Goal: Task Accomplishment & Management: Manage account settings

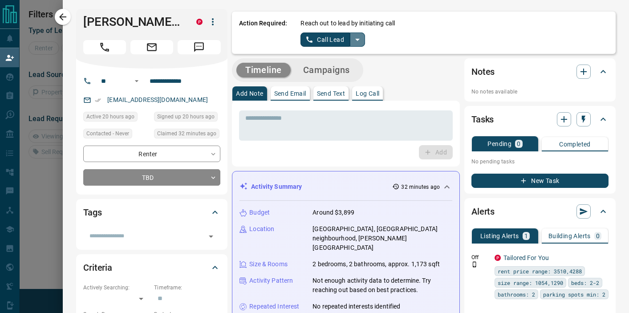
click at [357, 43] on icon "split button" at bounding box center [357, 39] width 11 height 11
click at [323, 73] on li "Log Manual Call" at bounding box center [333, 70] width 54 height 13
click at [333, 42] on button "Log Manual Call" at bounding box center [330, 40] width 59 height 14
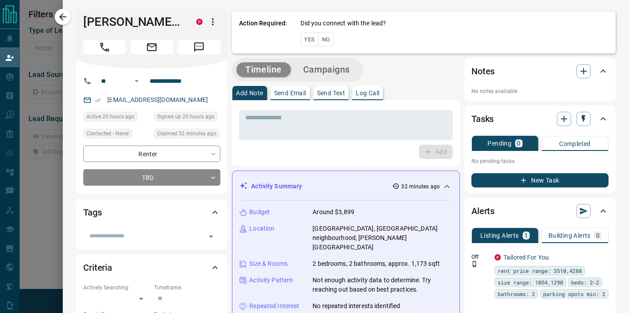
click at [304, 46] on button "Yes" at bounding box center [310, 40] width 18 height 14
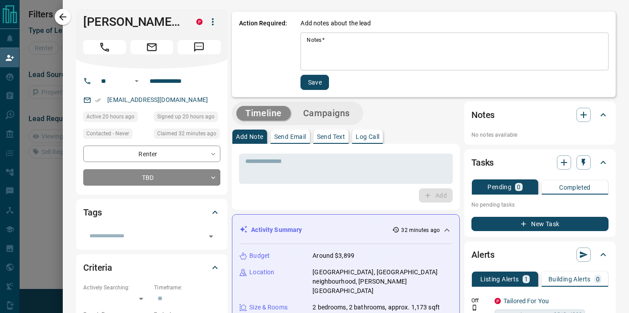
click at [316, 47] on textarea "Notes   *" at bounding box center [455, 52] width 296 height 30
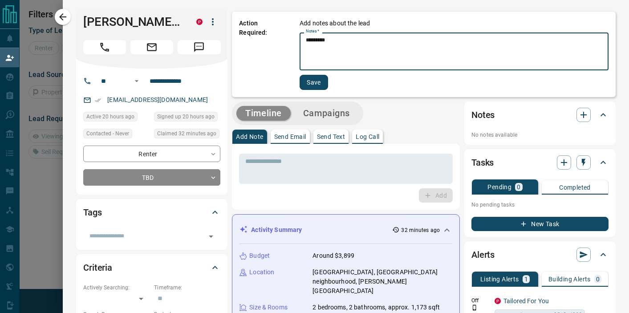
type textarea "*********"
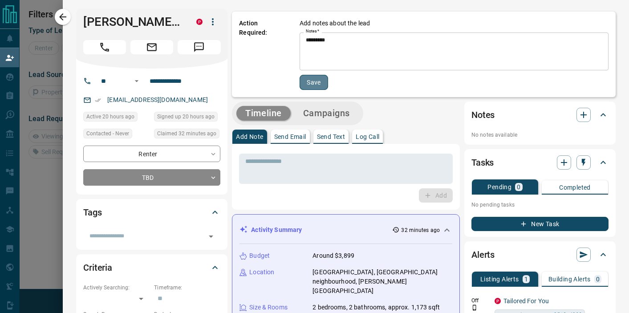
click at [310, 83] on button "Save" at bounding box center [314, 82] width 29 height 15
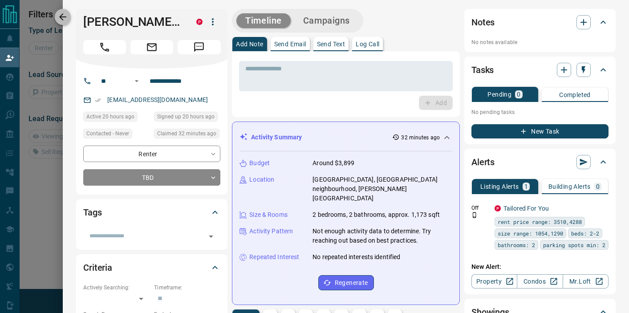
click at [61, 21] on icon "button" at bounding box center [62, 17] width 11 height 11
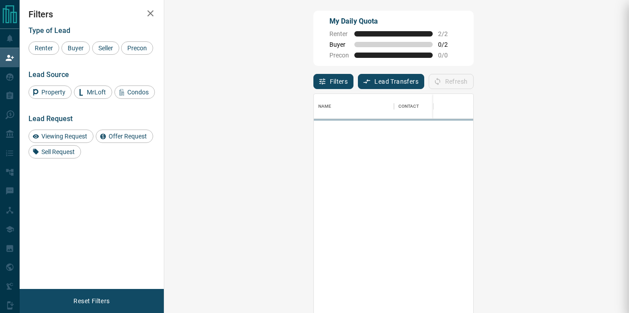
scroll to position [236, 446]
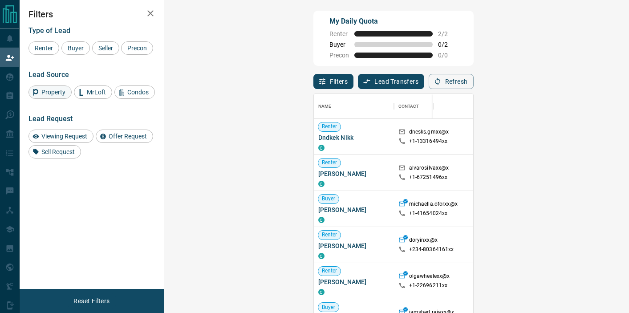
click at [53, 90] on span "Property" at bounding box center [53, 92] width 30 height 7
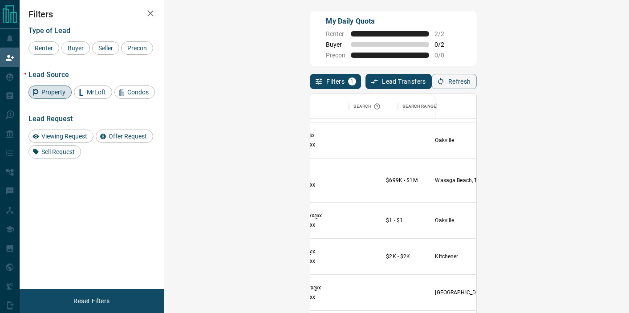
scroll to position [213, 191]
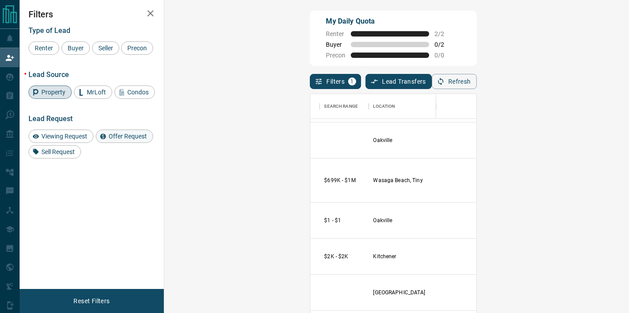
click at [120, 140] on span "Offer Request" at bounding box center [128, 136] width 45 height 7
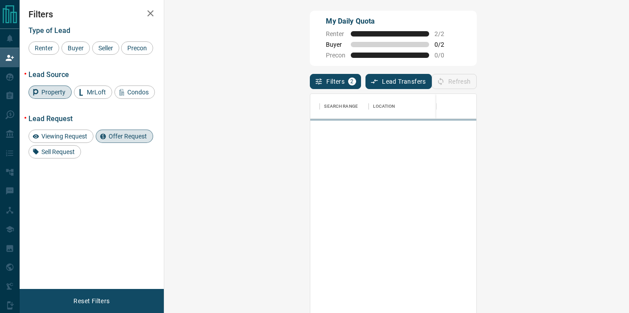
scroll to position [0, 191]
click at [126, 139] on span "Offer Request" at bounding box center [128, 136] width 45 height 7
click at [60, 139] on span "Viewing Request" at bounding box center [64, 136] width 52 height 7
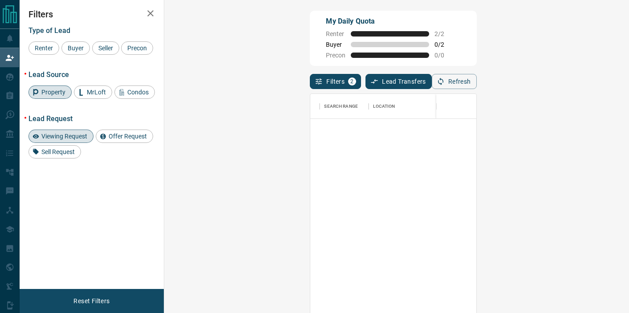
click at [79, 134] on span "Viewing Request" at bounding box center [64, 136] width 52 height 7
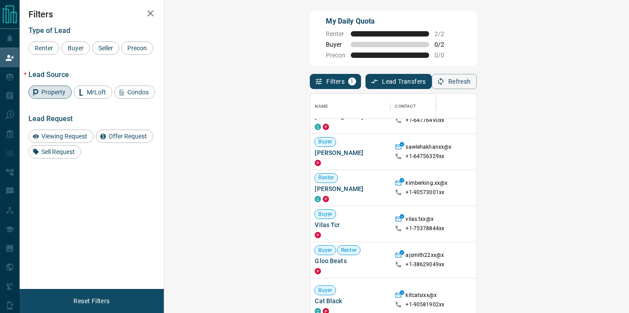
scroll to position [94, 0]
click at [477, 83] on button "Refresh" at bounding box center [454, 81] width 45 height 15
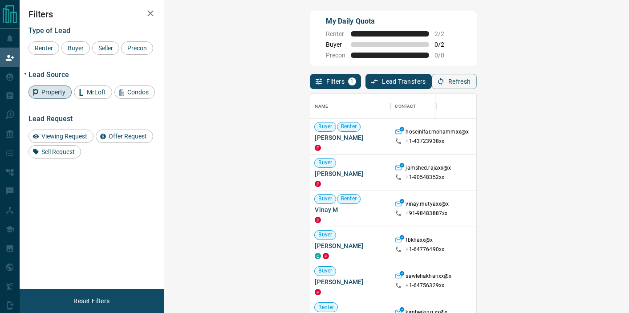
scroll to position [236, 446]
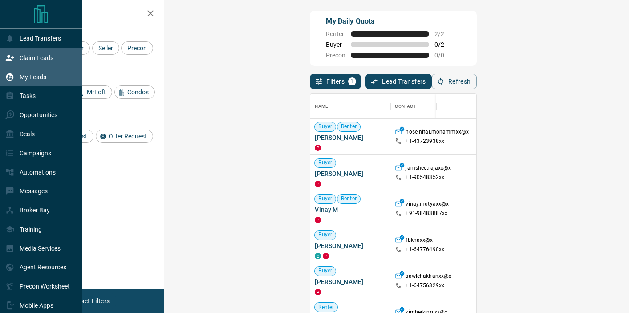
click at [26, 75] on p "My Leads" at bounding box center [33, 76] width 27 height 7
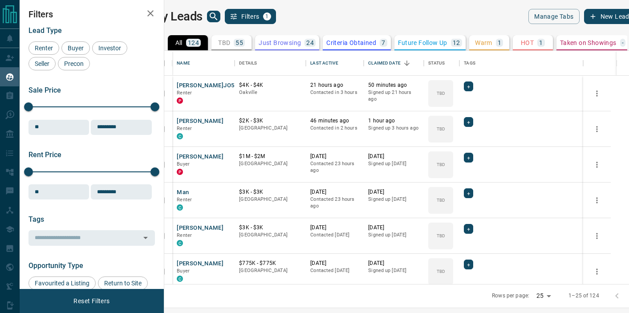
scroll to position [233, 461]
click at [197, 82] on button "[PERSON_NAME]JO56" at bounding box center [207, 86] width 61 height 8
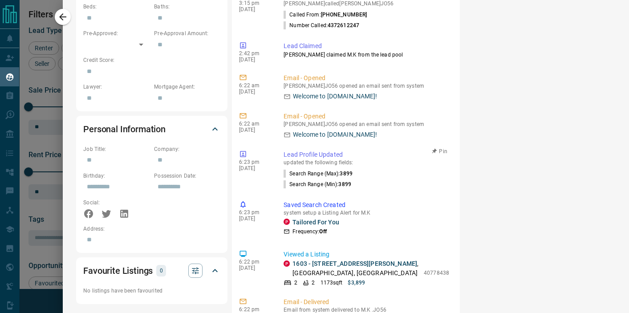
scroll to position [437, 0]
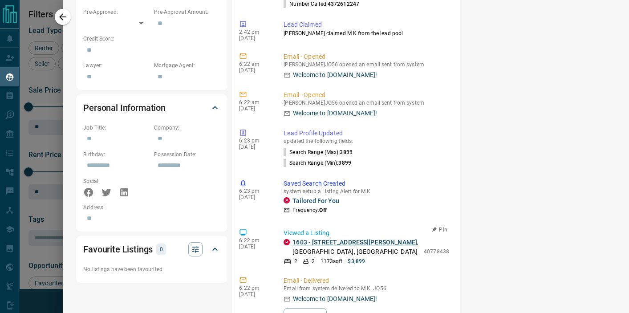
click at [321, 239] on link "1603 - [STREET_ADDRESS][PERSON_NAME]" at bounding box center [355, 242] width 125 height 7
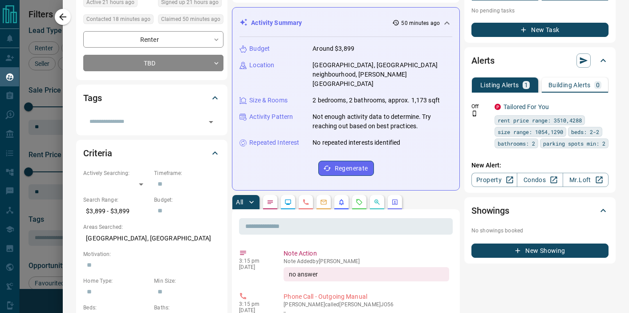
scroll to position [0, 0]
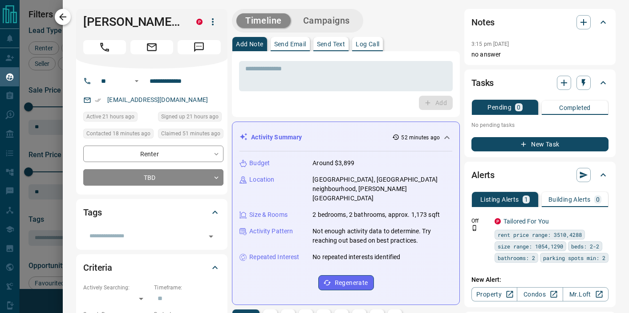
click at [59, 23] on button "button" at bounding box center [63, 17] width 16 height 16
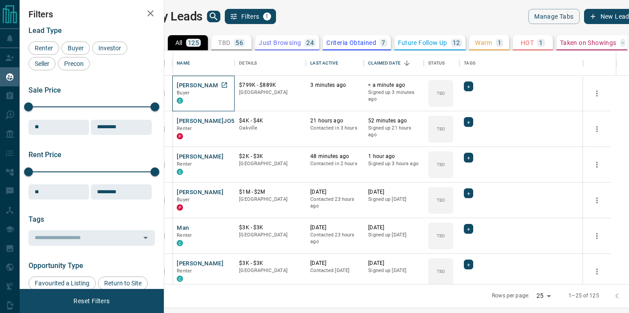
click at [217, 92] on p "Buyer" at bounding box center [203, 93] width 53 height 7
click at [206, 86] on button "[PERSON_NAME]" at bounding box center [200, 86] width 47 height 8
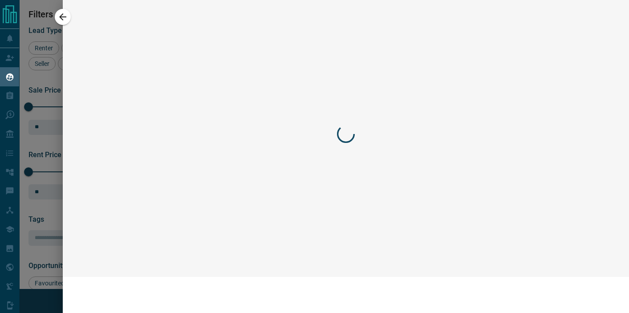
click at [206, 86] on div at bounding box center [314, 156] width 629 height 313
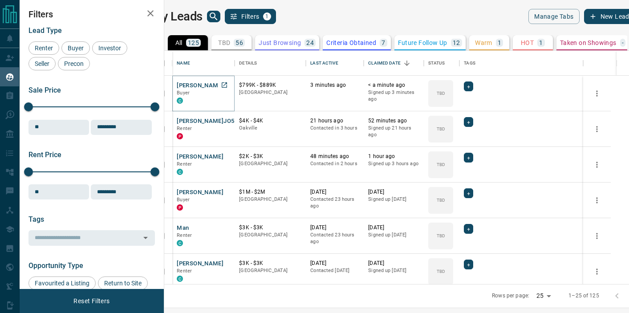
click at [208, 86] on button "[PERSON_NAME]" at bounding box center [200, 86] width 47 height 8
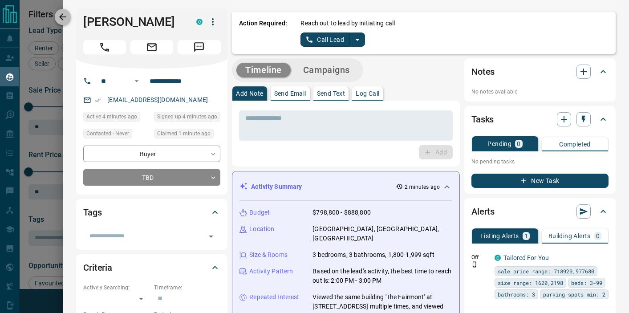
click at [62, 22] on button "button" at bounding box center [63, 17] width 16 height 16
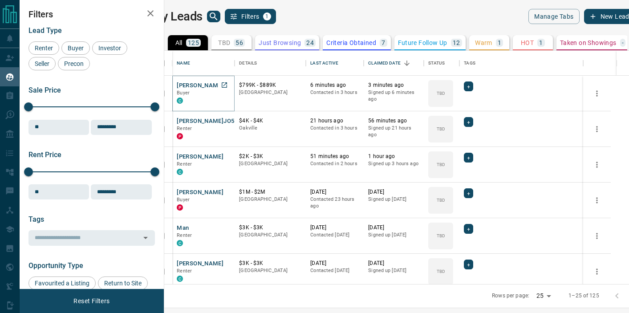
click at [223, 82] on button "[PERSON_NAME]" at bounding box center [200, 86] width 47 height 8
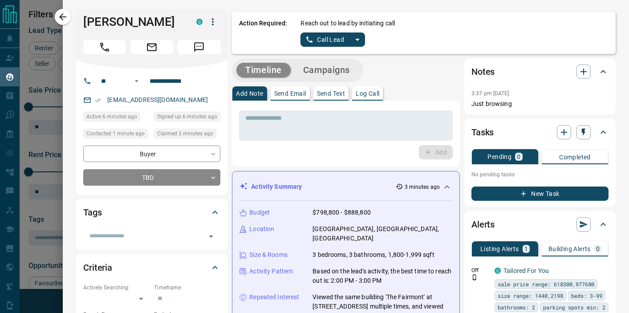
click at [295, 93] on p "Send Email" at bounding box center [290, 93] width 32 height 6
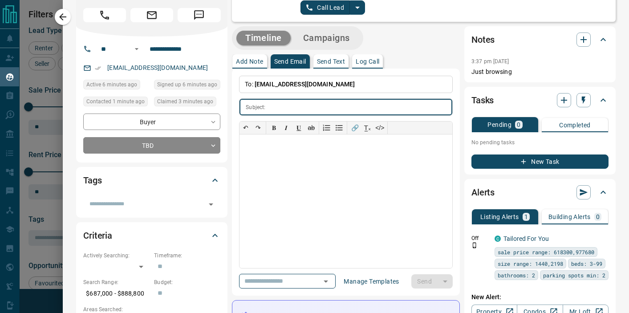
scroll to position [85, 0]
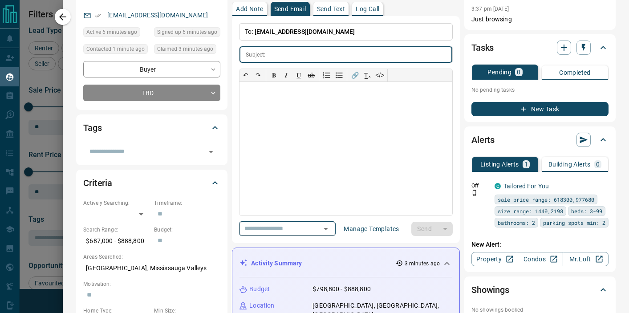
click at [330, 230] on icon "Open" at bounding box center [326, 229] width 11 height 11
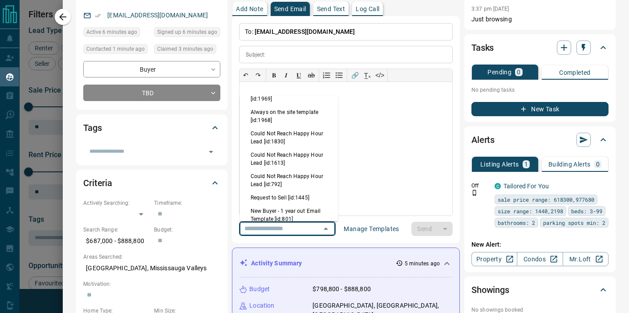
scroll to position [338, 0]
click at [260, 203] on li "New Buyer - 1 year out Email Template [id:801]" at bounding box center [289, 213] width 98 height 21
type input "**********"
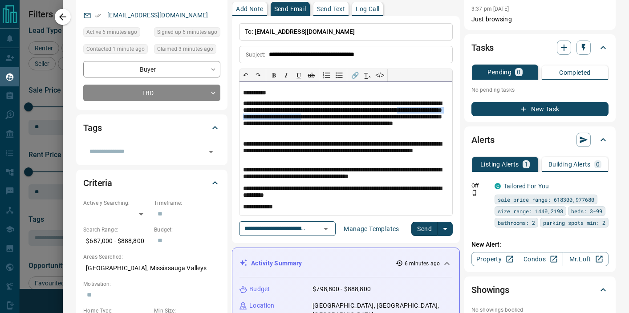
drag, startPoint x: 409, startPoint y: 118, endPoint x: 277, endPoint y: 121, distance: 132.3
click at [277, 121] on p "**********" at bounding box center [346, 118] width 206 height 37
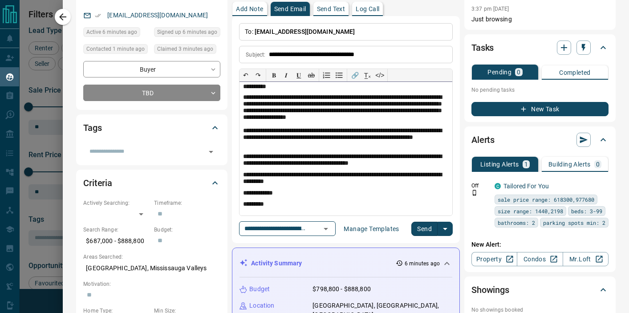
scroll to position [0, 0]
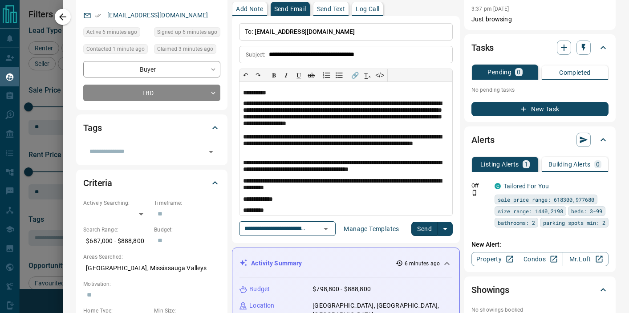
click at [426, 233] on button "Send" at bounding box center [425, 229] width 26 height 14
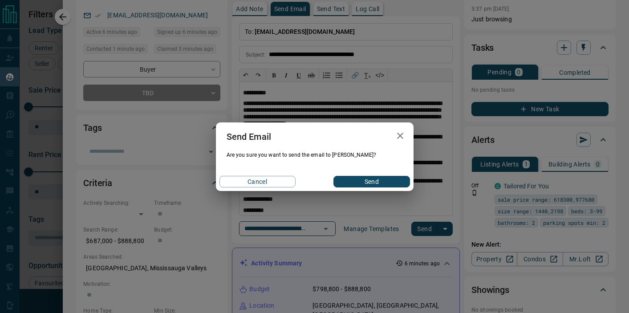
click at [373, 180] on button "Send" at bounding box center [372, 182] width 76 height 12
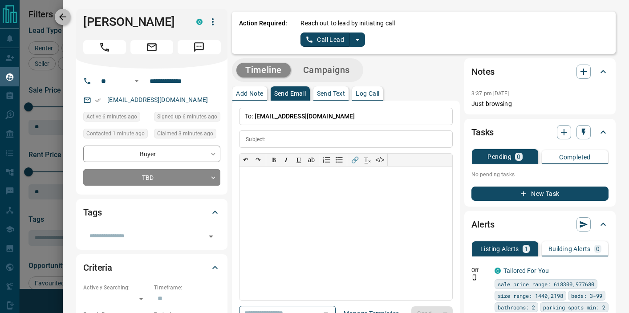
click at [65, 19] on icon "button" at bounding box center [62, 17] width 11 height 11
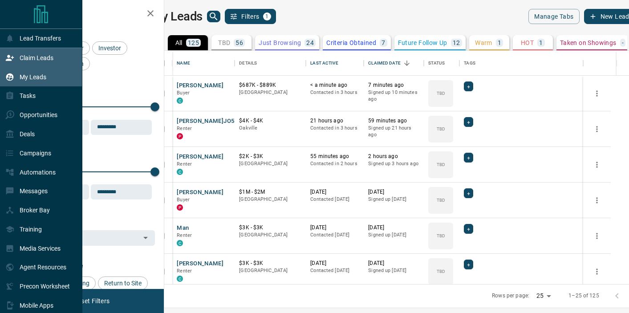
click at [42, 56] on p "Claim Leads" at bounding box center [37, 57] width 34 height 7
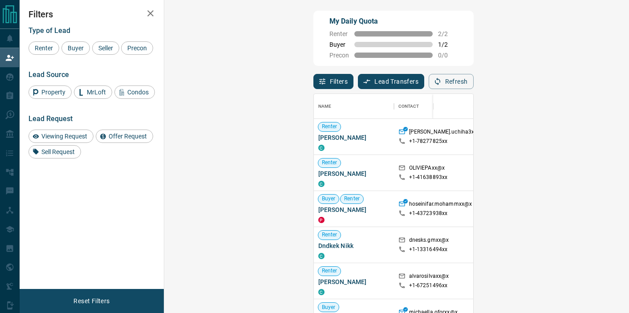
scroll to position [236, 446]
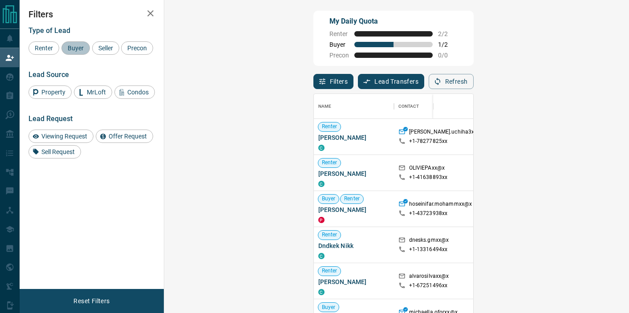
click at [73, 41] on div "Buyer" at bounding box center [75, 47] width 29 height 13
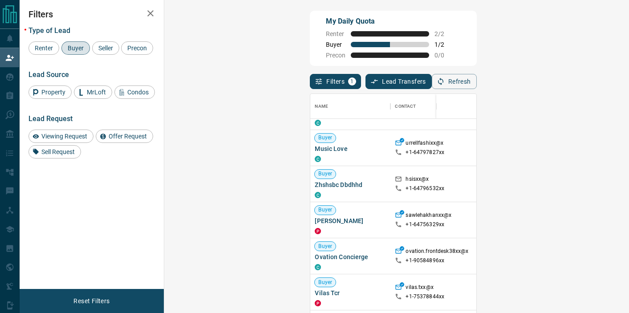
scroll to position [354, 0]
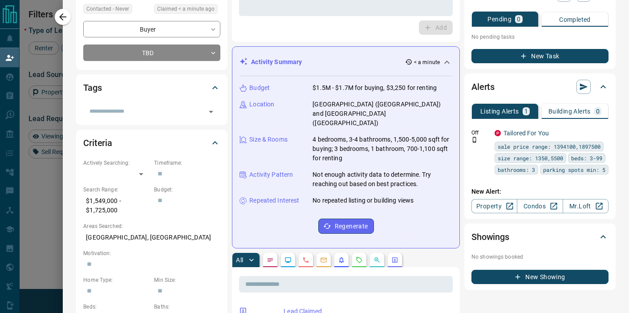
scroll to position [126, 0]
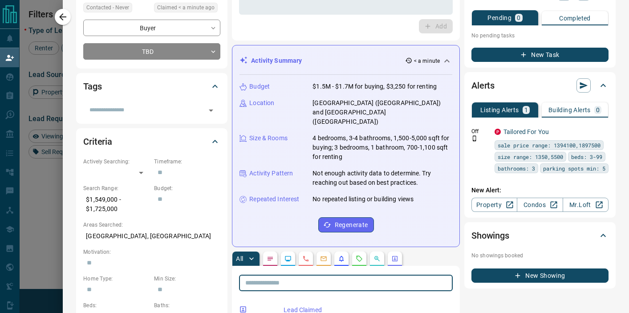
click at [432, 275] on input "text" at bounding box center [346, 283] width 214 height 16
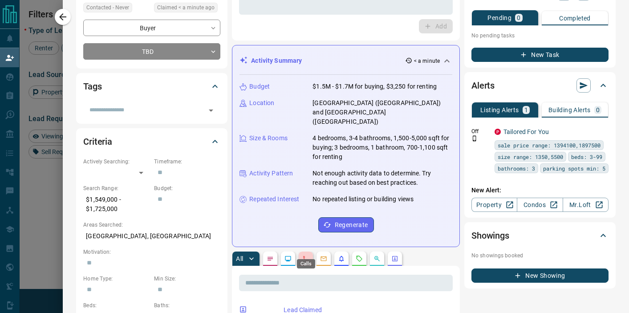
click at [306, 255] on icon "Calls" at bounding box center [305, 258] width 7 height 7
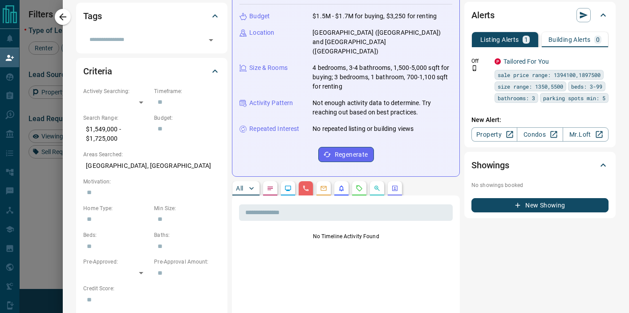
scroll to position [216, 0]
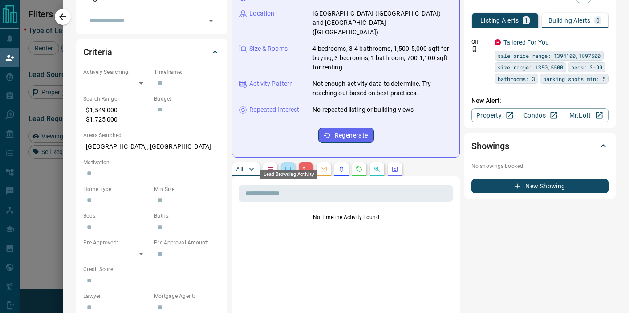
click at [289, 166] on icon "Lead Browsing Activity" at bounding box center [288, 169] width 7 height 7
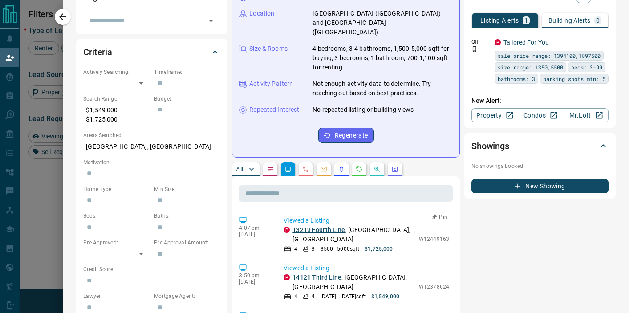
click at [328, 226] on link "13219 Fourth Line" at bounding box center [319, 229] width 53 height 7
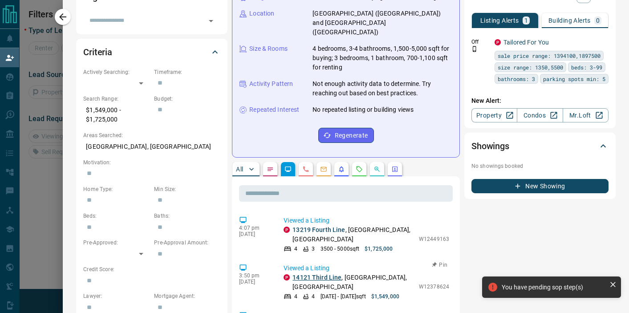
click at [328, 274] on link "14121 Third Line" at bounding box center [317, 277] width 49 height 7
